Goal: Check status

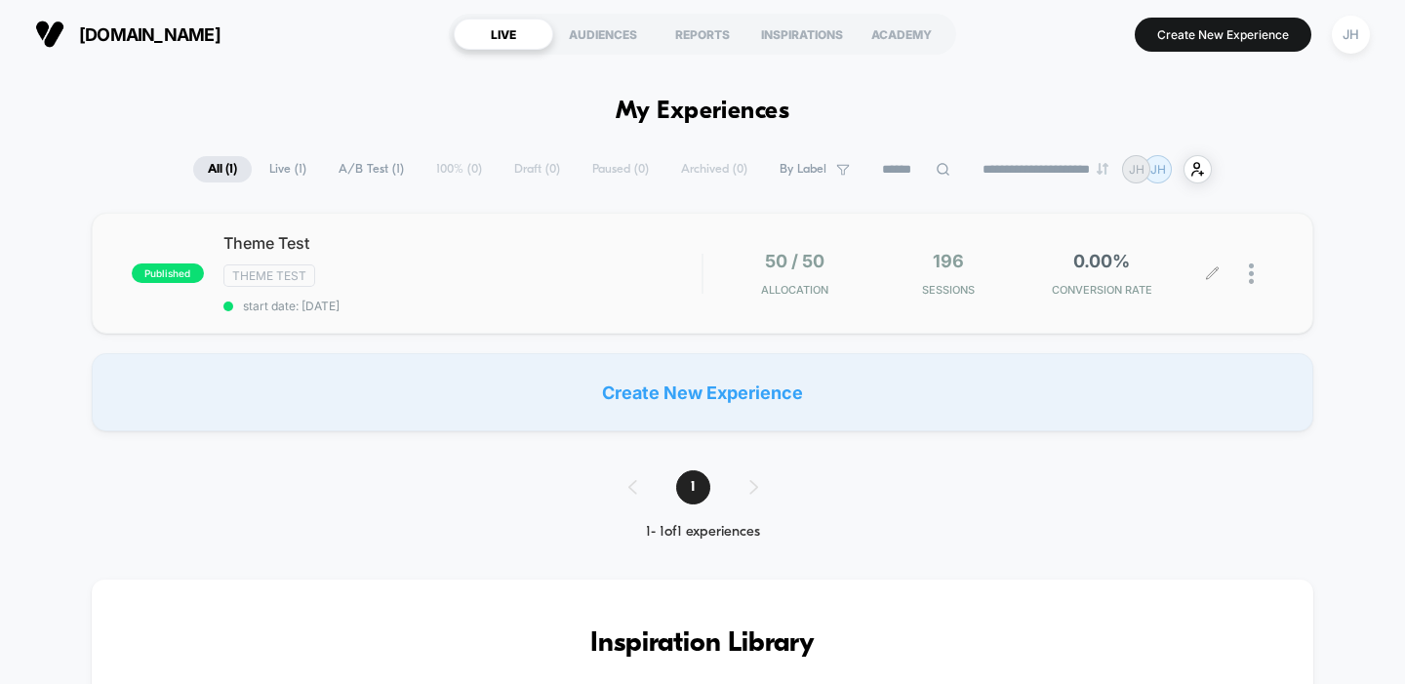
click at [706, 264] on div "50 / 50 Allocation 196 Sessions 0.00% CONVERSION RATE" at bounding box center [988, 274] width 571 height 46
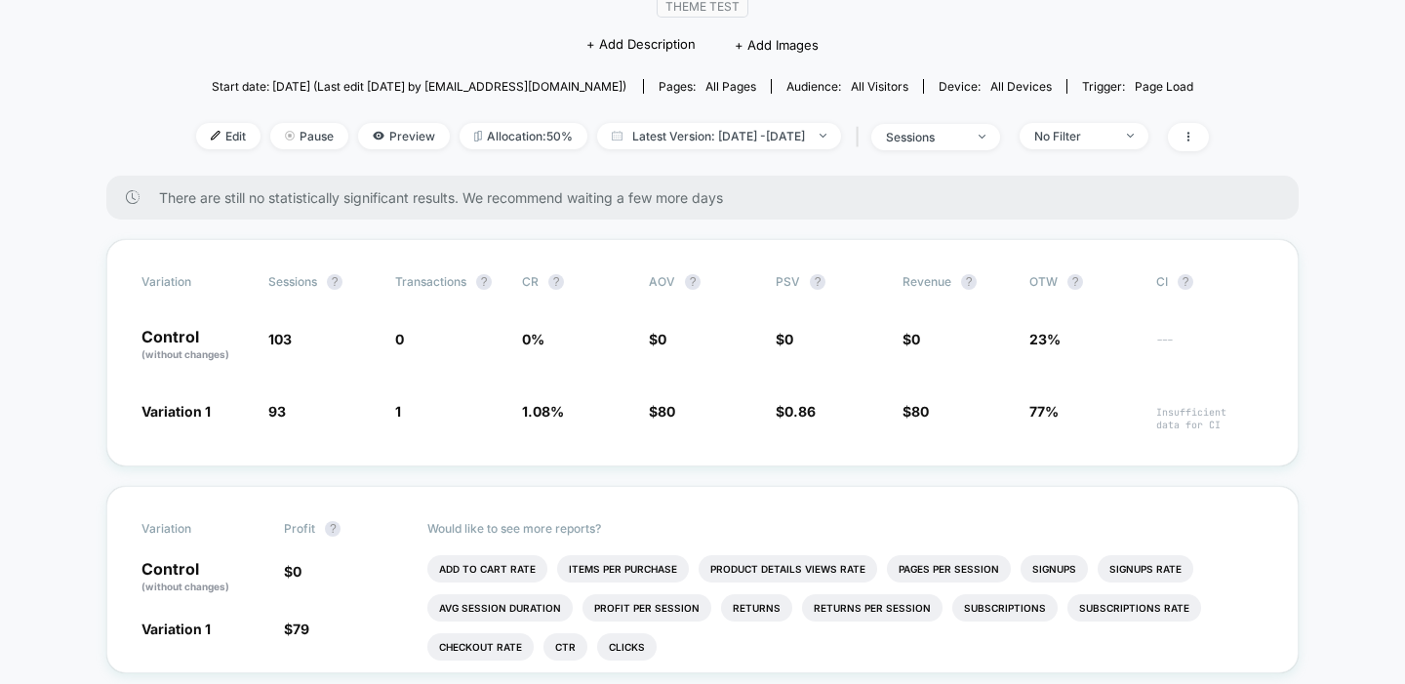
scroll to position [185, 0]
